Goal: Obtain resource: Download file/media

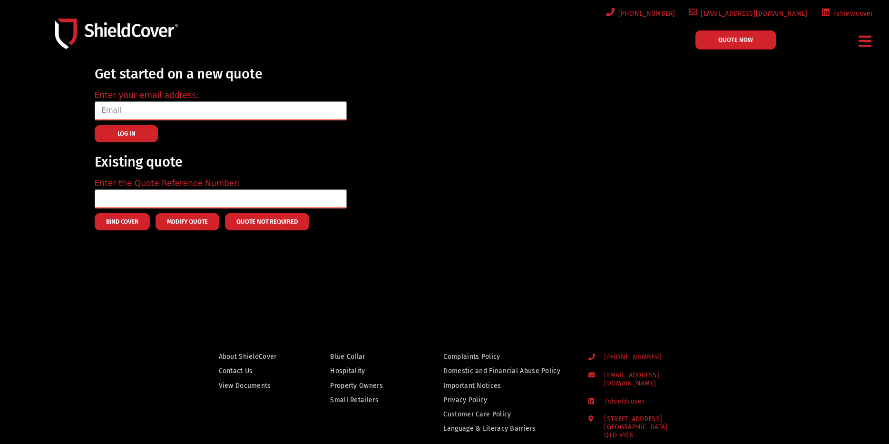
scroll to position [71, 0]
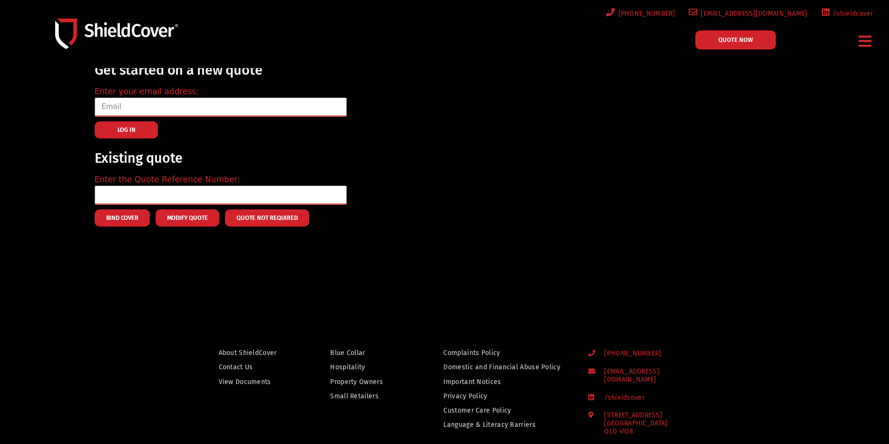
click at [257, 376] on span "View Documents" at bounding box center [245, 382] width 52 height 12
drag, startPoint x: 850, startPoint y: 42, endPoint x: 856, endPoint y: 42, distance: 6.2
click at [850, 42] on div "Menu Blue Collar Hospitality Property Owners Small Retailers Accident & Sicknes…" at bounding box center [866, 41] width 32 height 31
click at [857, 41] on div "Menu" at bounding box center [865, 41] width 20 height 22
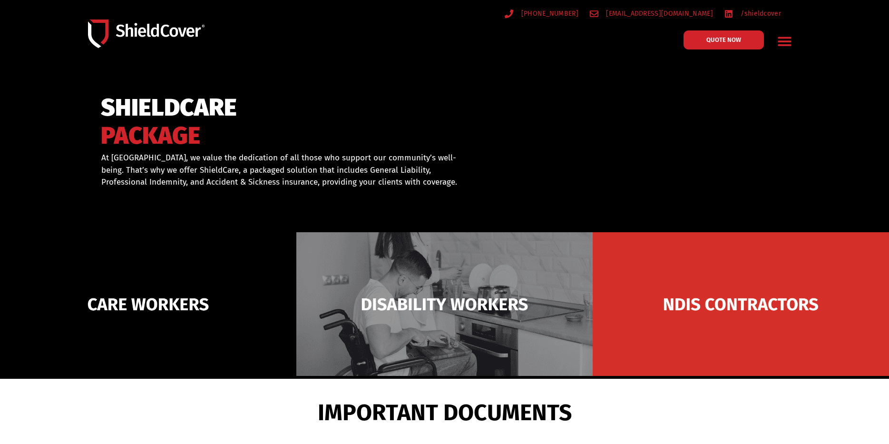
click at [785, 41] on icon "Menu Toggle" at bounding box center [784, 41] width 13 height 9
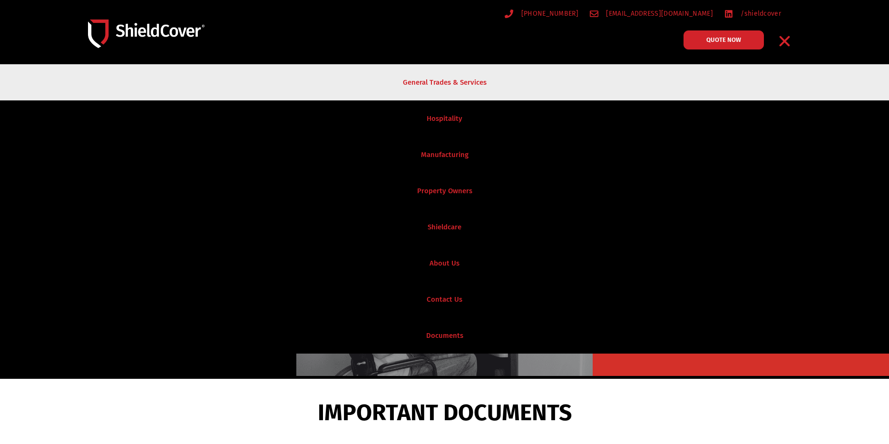
click at [431, 92] on link "General Trades & Services" at bounding box center [444, 82] width 889 height 36
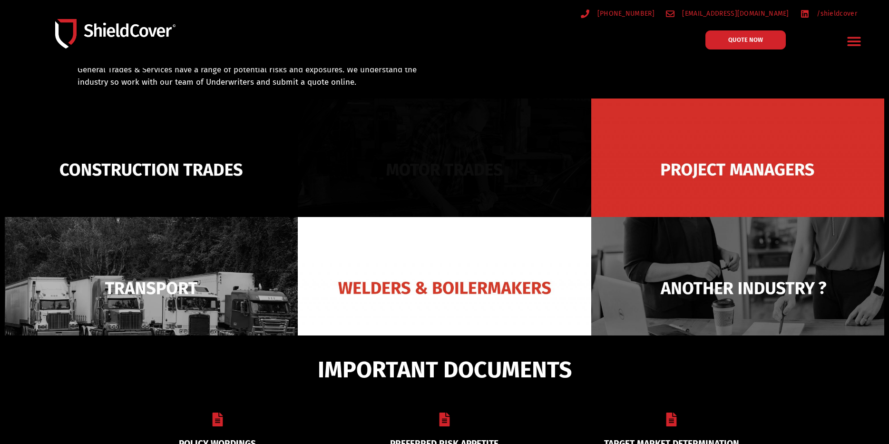
scroll to position [68, 0]
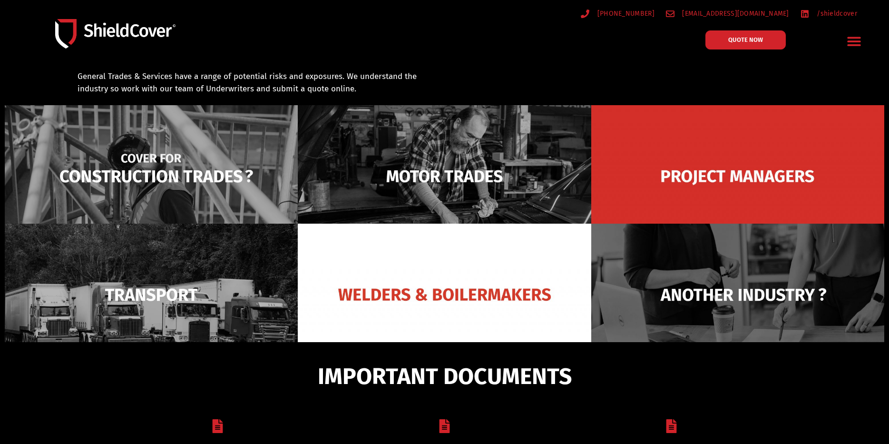
click at [157, 175] on img at bounding box center [151, 176] width 293 height 142
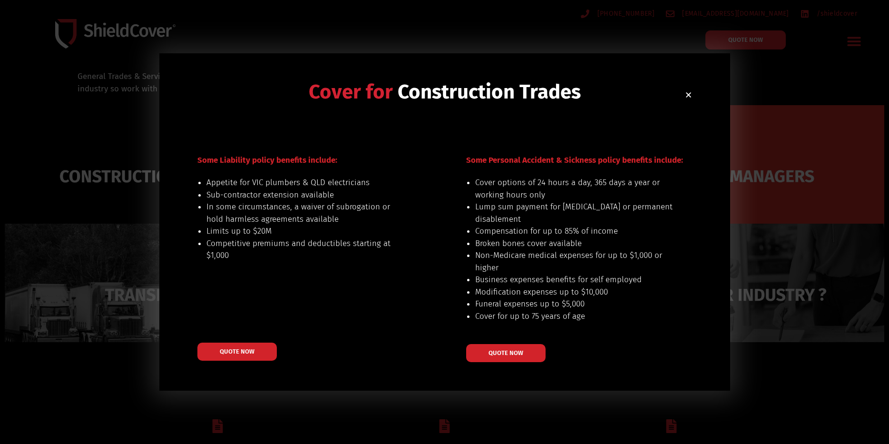
drag, startPoint x: 569, startPoint y: 165, endPoint x: 563, endPoint y: 172, distance: 9.1
click at [568, 165] on p "Some Personal Accident & Sickness policy benefits include:" at bounding box center [577, 160] width 223 height 12
click at [523, 350] on span "QUOTE NOW" at bounding box center [506, 352] width 38 height 7
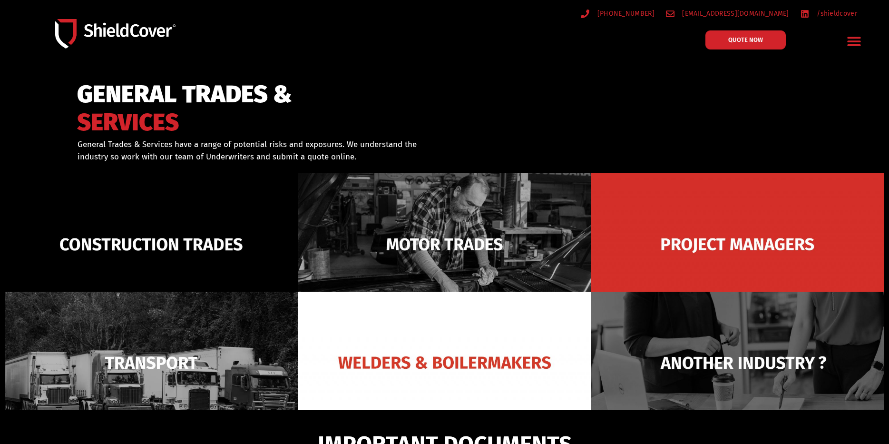
click at [855, 40] on icon "Menu Toggle" at bounding box center [854, 41] width 15 height 15
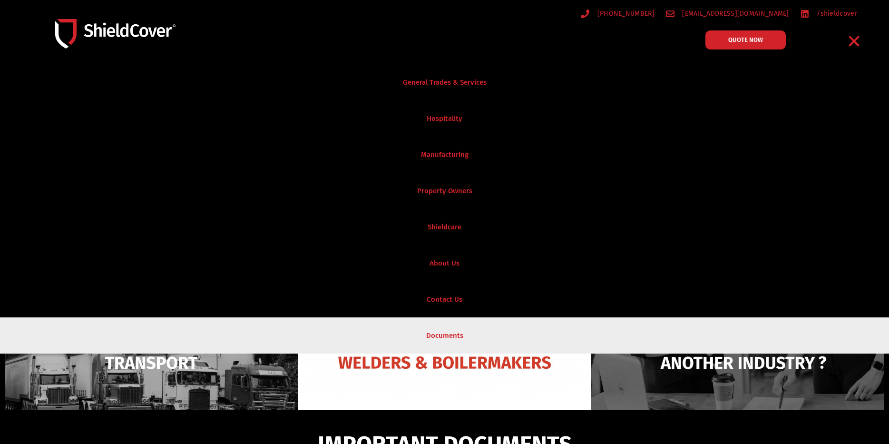
click at [434, 332] on link "Documents" at bounding box center [444, 335] width 889 height 36
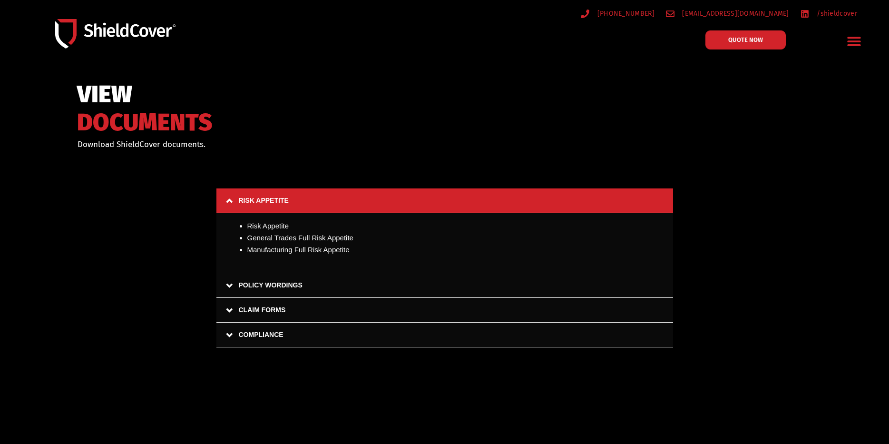
click at [233, 312] on link "CLAIM FORMS" at bounding box center [444, 310] width 457 height 25
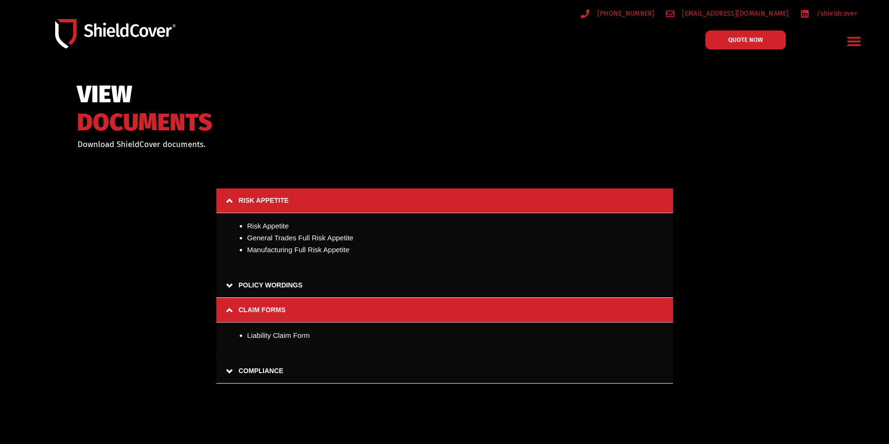
click at [228, 286] on link "POLICY WORDINGS" at bounding box center [444, 285] width 457 height 25
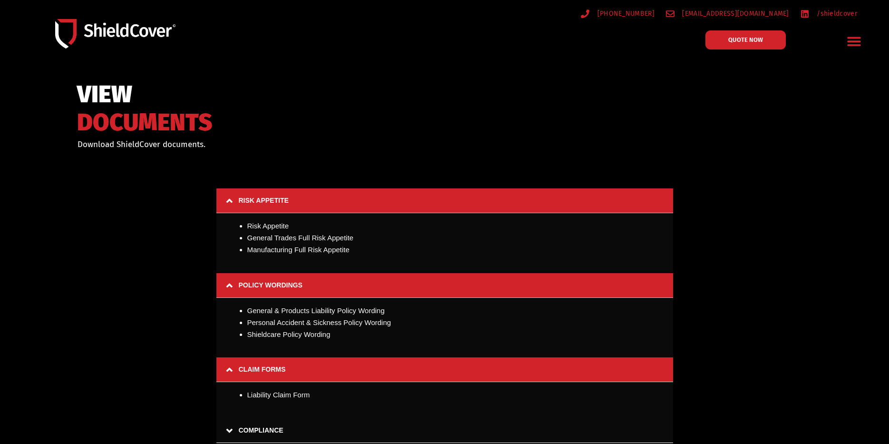
scroll to position [46, 0]
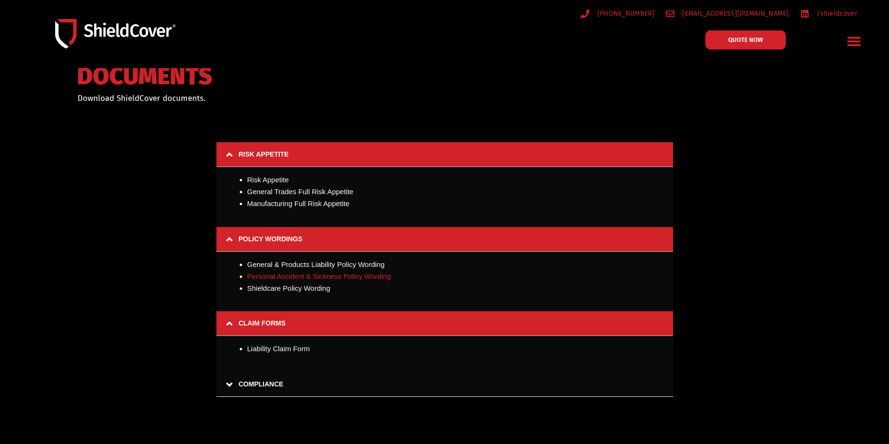
click at [335, 278] on link "Personal Accident & Sickness Policy Wording" at bounding box center [319, 276] width 144 height 8
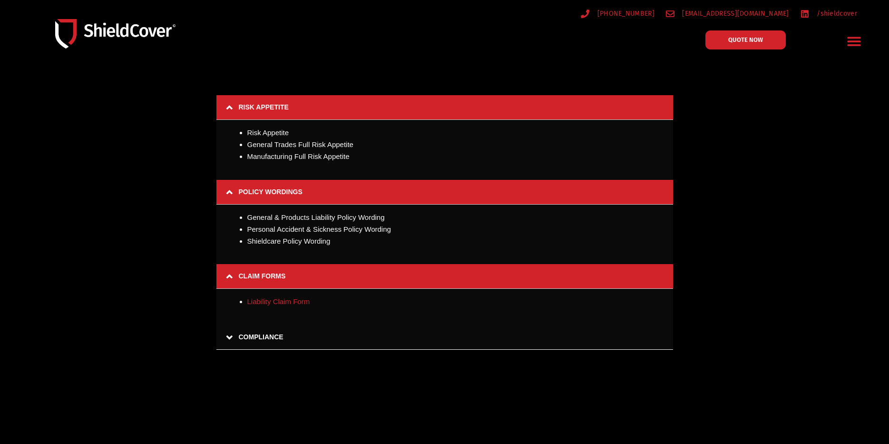
scroll to position [95, 0]
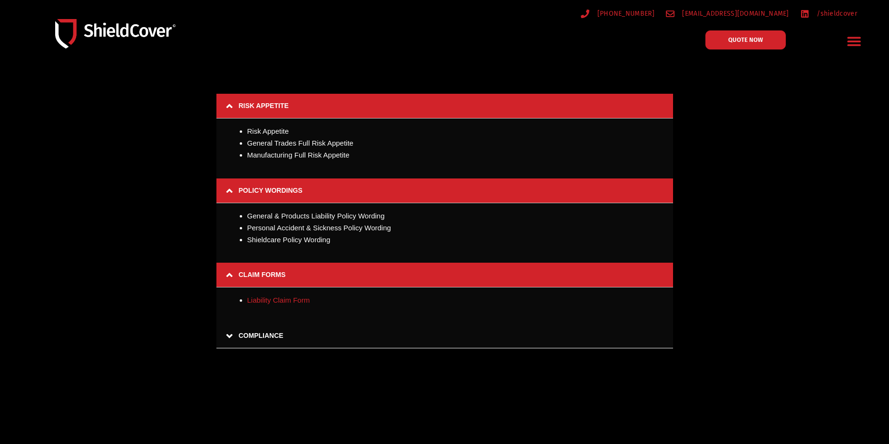
click at [294, 301] on link "Liability Claim Form" at bounding box center [278, 300] width 63 height 8
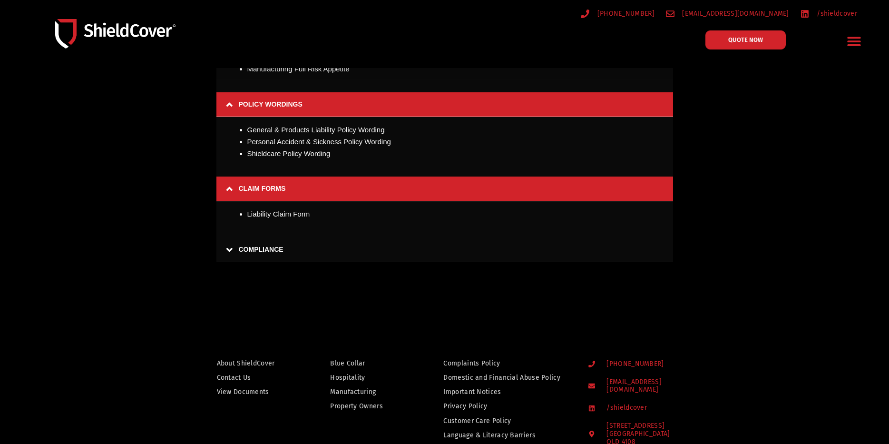
scroll to position [182, 0]
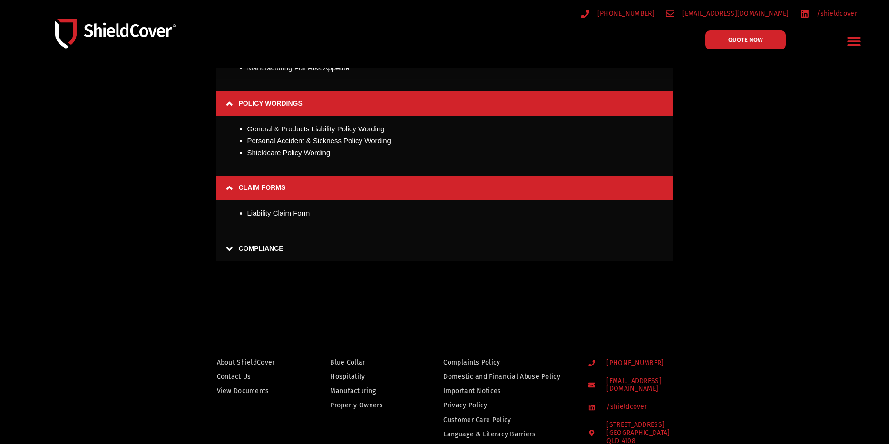
click at [231, 252] on link "COMPLIANCE" at bounding box center [444, 248] width 457 height 25
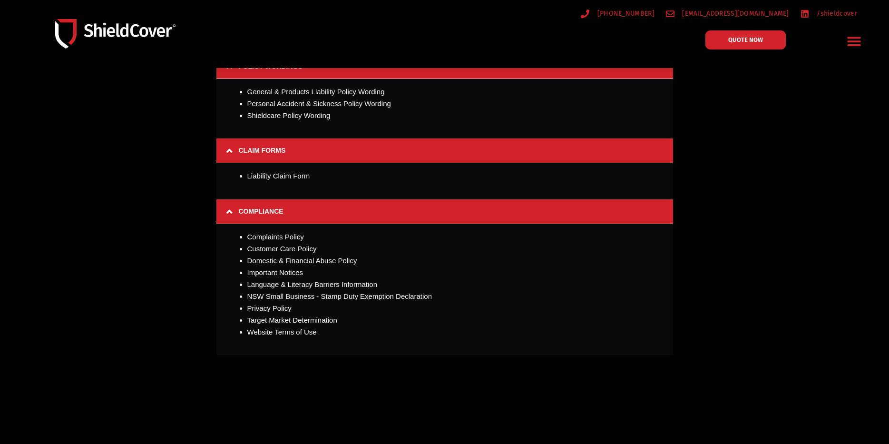
scroll to position [215, 0]
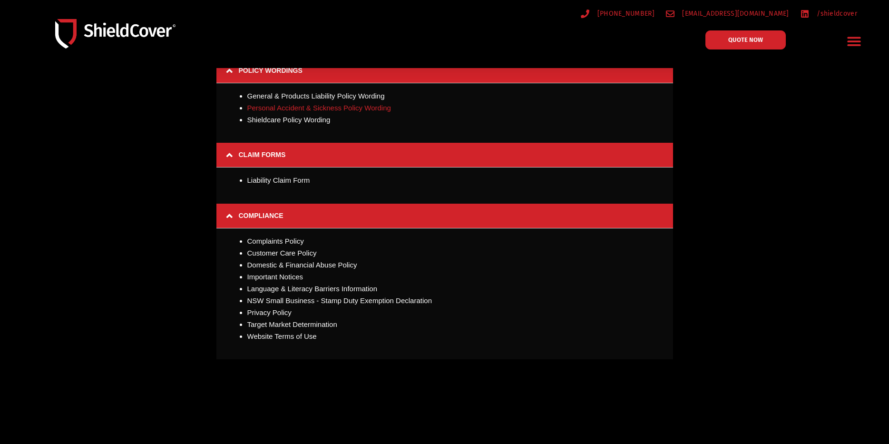
click at [328, 108] on link "Personal Accident & Sickness Policy Wording" at bounding box center [319, 108] width 144 height 8
